Goal: Download file/media

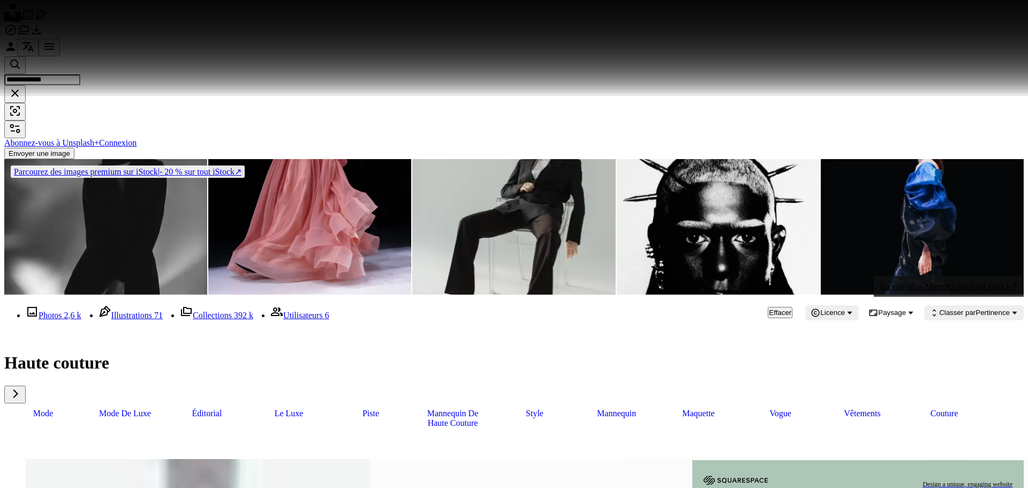
scroll to position [3856, 0]
